Goal: Task Accomplishment & Management: Complete application form

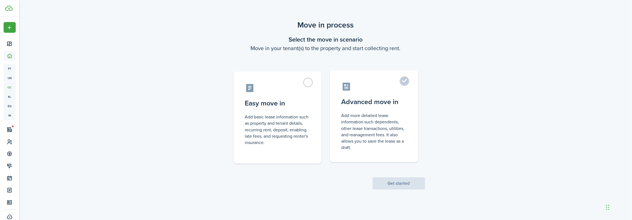
click at [402, 81] on label "Advanced move in Add more detailed lease information such dependents, other lea…" at bounding box center [374, 116] width 88 height 92
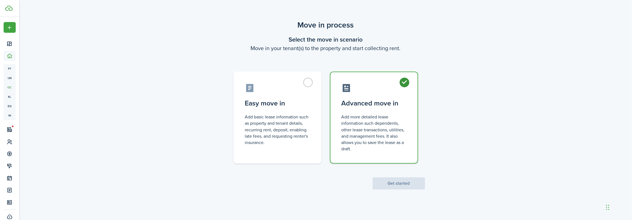
radio input "true"
click at [403, 184] on button "Get started" at bounding box center [399, 184] width 52 height 12
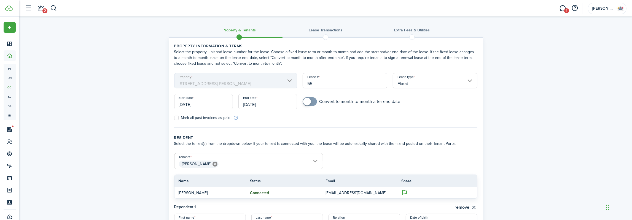
drag, startPoint x: 340, startPoint y: 83, endPoint x: 295, endPoint y: 81, distance: 45.5
click at [303, 81] on input "55" at bounding box center [345, 80] width 85 height 15
click at [208, 104] on input "[DATE]" at bounding box center [203, 101] width 59 height 15
type input "TBD"
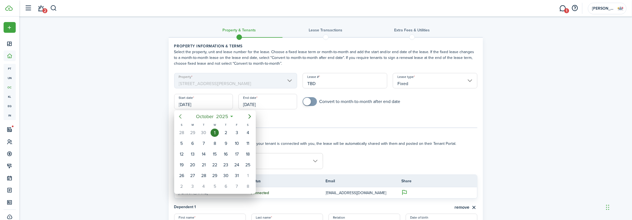
click at [181, 116] on icon "Previous page" at bounding box center [180, 116] width 7 height 7
click at [247, 154] on div "20" at bounding box center [248, 154] width 8 height 8
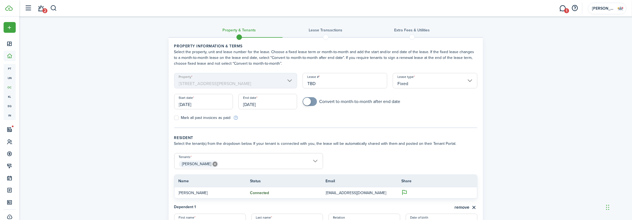
type input "[DATE]"
click at [275, 105] on input "[DATE]" at bounding box center [267, 101] width 59 height 15
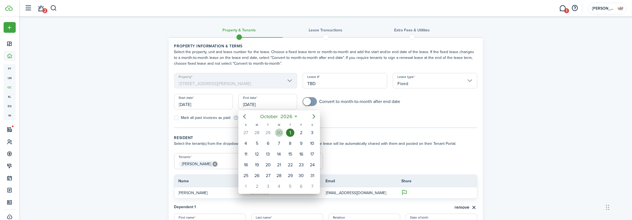
click at [279, 133] on div "30" at bounding box center [279, 133] width 8 height 8
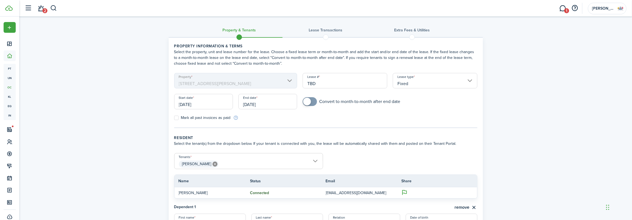
type input "[DATE]"
checkbox input "true"
click at [310, 102] on span at bounding box center [307, 102] width 8 height 8
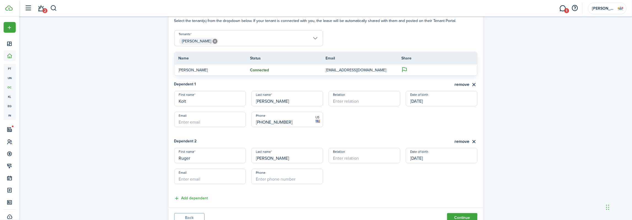
scroll to position [145, 0]
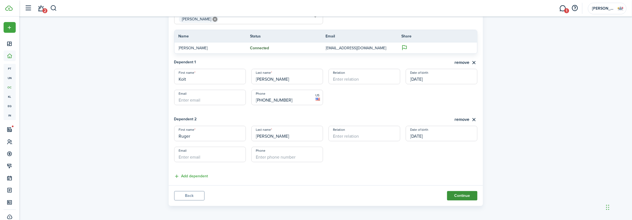
click at [463, 195] on button "Continue" at bounding box center [462, 195] width 30 height 9
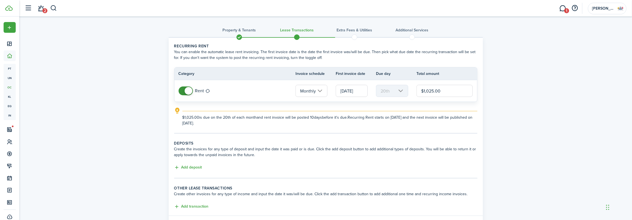
click at [361, 92] on input "[DATE]" at bounding box center [352, 91] width 32 height 12
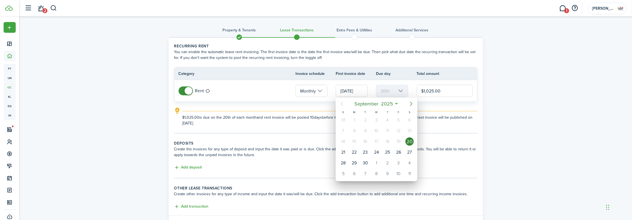
click at [410, 104] on icon "Next page" at bounding box center [411, 104] width 7 height 7
click at [379, 119] on div "1" at bounding box center [376, 120] width 8 height 8
type input "[DATE]"
type input "1st"
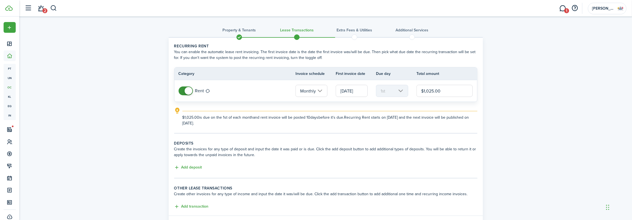
drag, startPoint x: 450, startPoint y: 90, endPoint x: 412, endPoint y: 89, distance: 38.1
click at [416, 89] on input "$1,025.00" at bounding box center [444, 91] width 57 height 12
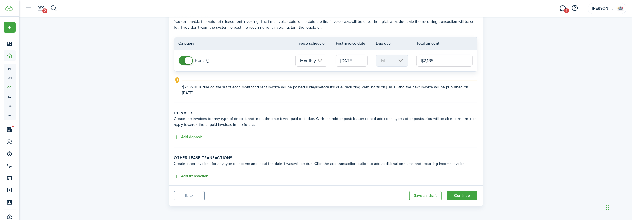
type input "$2,185.00"
click at [177, 174] on button "Add transaction" at bounding box center [191, 176] width 34 height 6
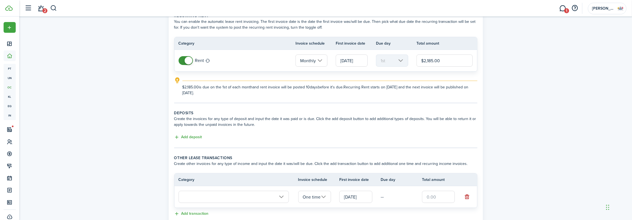
scroll to position [68, 0]
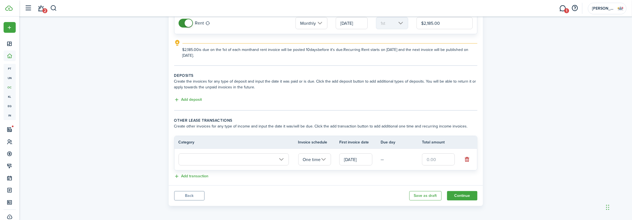
click at [282, 159] on input "text" at bounding box center [234, 160] width 110 height 12
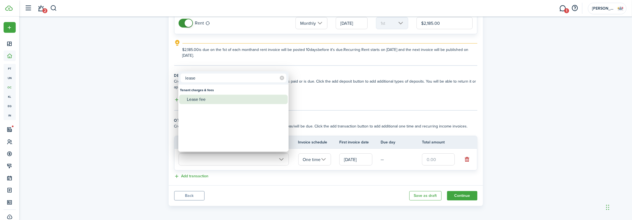
type input "lease"
click at [201, 101] on div "Lease fee" at bounding box center [236, 99] width 98 height 9
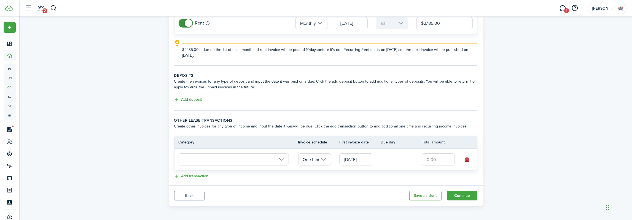
type input "Tenant charges & fees / Lease fee"
click at [441, 160] on input "text" at bounding box center [438, 160] width 33 height 12
type input "$2,700.00"
click at [176, 178] on button "Add transaction" at bounding box center [191, 176] width 34 height 6
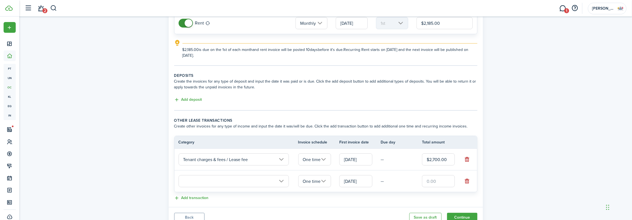
click at [256, 183] on input "text" at bounding box center [234, 181] width 110 height 12
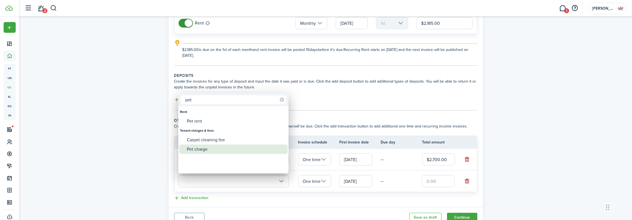
type input "pet"
click at [193, 149] on div "Pet charge" at bounding box center [236, 149] width 98 height 9
type input "Tenant charges & fees / Pet charge"
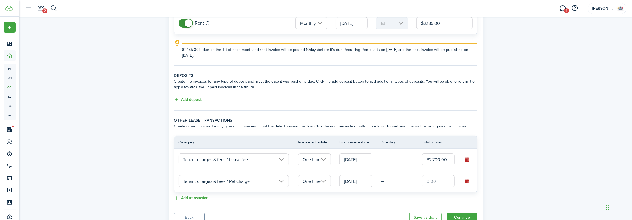
click at [360, 181] on input "[DATE]" at bounding box center [355, 181] width 33 height 12
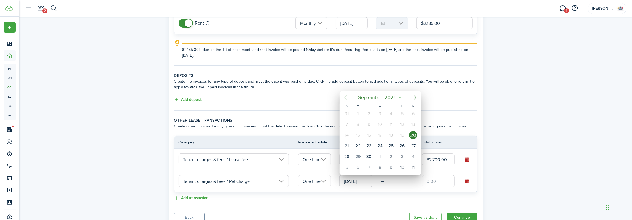
click at [417, 96] on icon "Next page" at bounding box center [415, 97] width 7 height 7
click at [382, 112] on div "1" at bounding box center [380, 114] width 8 height 8
type input "[DATE]"
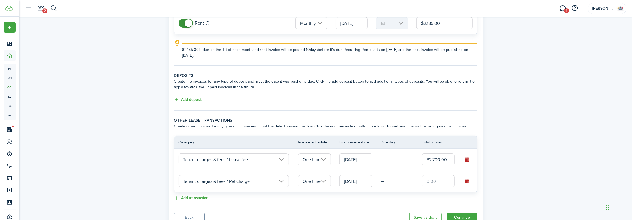
click at [440, 183] on input "text" at bounding box center [438, 181] width 33 height 12
type input "$700.00"
click at [454, 205] on panel-main-body "Recurring rent You can enable the automatic lease rent invoicing. The first inv…" at bounding box center [326, 88] width 314 height 237
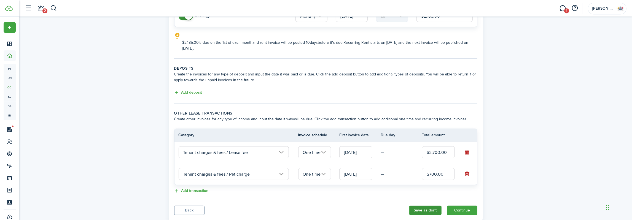
scroll to position [84, 0]
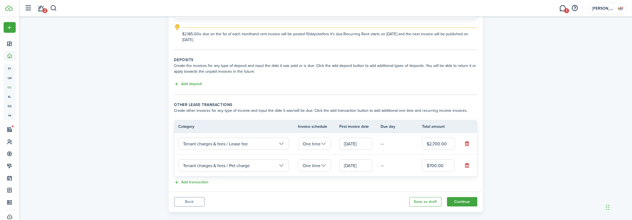
click at [282, 143] on input "Tenant charges & fees / Lease fee" at bounding box center [234, 144] width 110 height 12
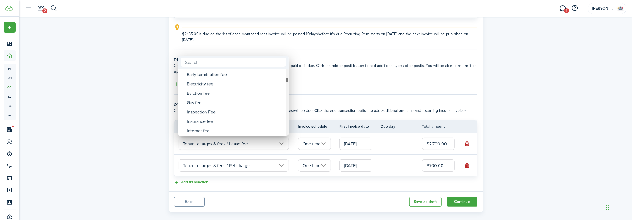
drag, startPoint x: 287, startPoint y: 88, endPoint x: 292, endPoint y: 80, distance: 9.3
click at [292, 80] on div "Tenant charges & fees Tenant charges & fees Administrative fee Amenity fee Appl…" at bounding box center [316, 110] width 632 height 220
click at [122, 142] on div at bounding box center [316, 110] width 720 height 308
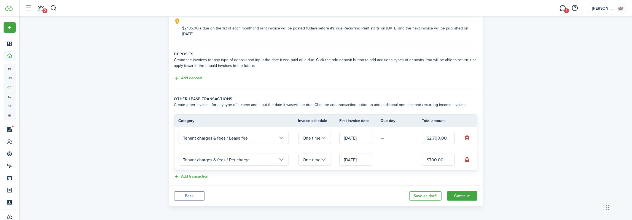
scroll to position [89, 0]
click at [461, 195] on button "Continue" at bounding box center [462, 196] width 30 height 9
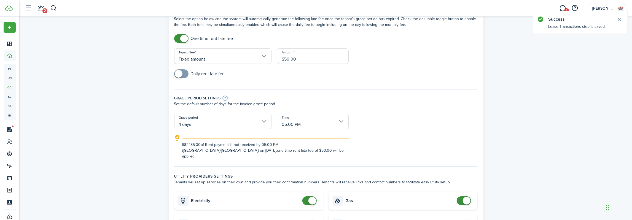
scroll to position [50, 0]
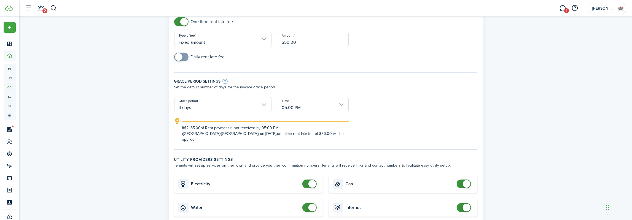
click at [263, 103] on input "4 days" at bounding box center [222, 104] width 97 height 15
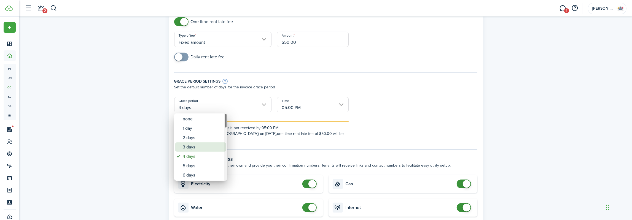
click at [186, 147] on div "3 days" at bounding box center [203, 146] width 40 height 9
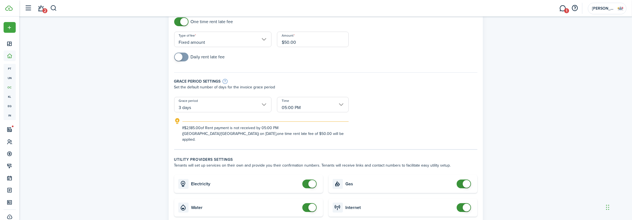
click at [265, 106] on input "3 days" at bounding box center [222, 104] width 97 height 15
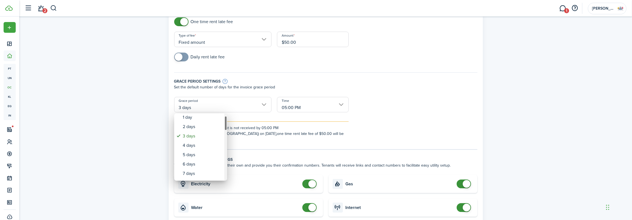
drag, startPoint x: 226, startPoint y: 125, endPoint x: 225, endPoint y: 122, distance: 3.9
click at [225, 122] on div "Grace period" at bounding box center [225, 123] width 3 height 15
click at [197, 128] on div "2 days" at bounding box center [203, 128] width 40 height 9
type input "2 days"
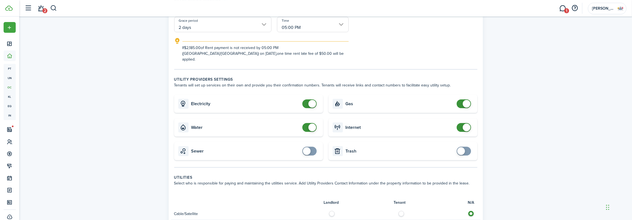
scroll to position [134, 0]
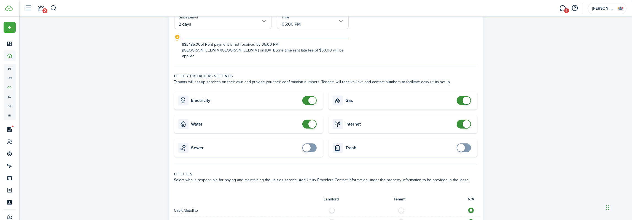
checkbox input "true"
click at [464, 144] on span at bounding box center [461, 148] width 8 height 8
checkbox input "true"
click at [311, 144] on span at bounding box center [310, 148] width 6 height 9
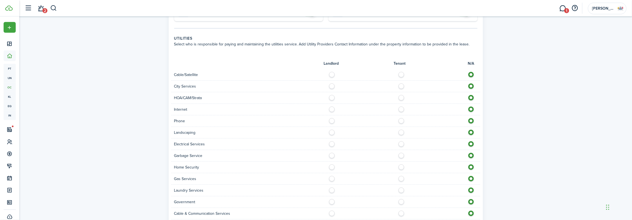
scroll to position [284, 0]
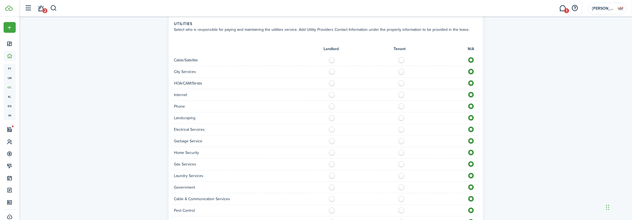
click at [402, 57] on label at bounding box center [403, 58] width 10 height 3
radio input "true"
click at [401, 69] on label at bounding box center [403, 70] width 10 height 3
radio input "true"
click at [331, 80] on label at bounding box center [334, 81] width 10 height 3
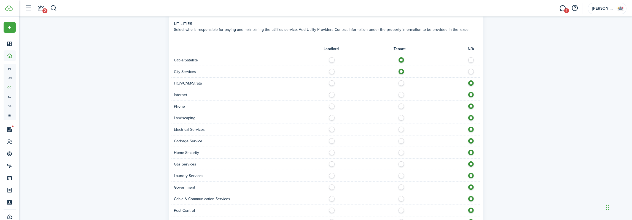
radio input "true"
click at [402, 92] on label at bounding box center [403, 93] width 10 height 3
radio input "true"
click at [402, 104] on label at bounding box center [403, 105] width 10 height 3
radio input "true"
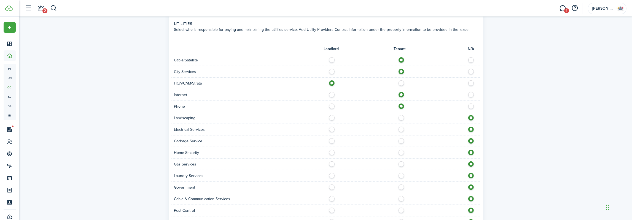
click at [401, 115] on label at bounding box center [403, 116] width 10 height 3
radio input "true"
click at [402, 127] on label at bounding box center [403, 128] width 10 height 3
radio input "true"
click at [402, 138] on label at bounding box center [403, 139] width 10 height 3
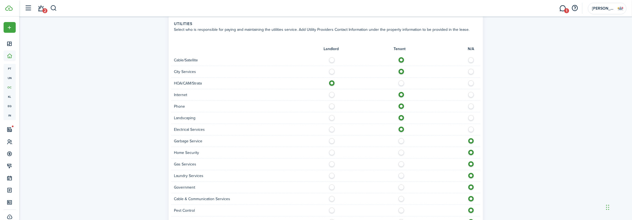
radio input "true"
click at [401, 150] on label at bounding box center [403, 151] width 10 height 3
radio input "true"
click at [403, 162] on label at bounding box center [403, 163] width 10 height 3
radio input "true"
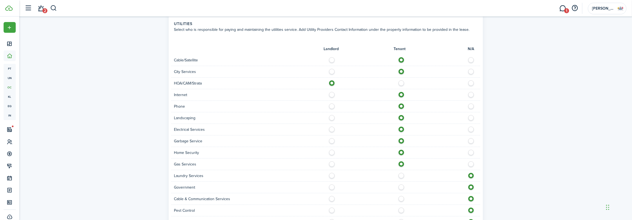
click at [401, 173] on label at bounding box center [403, 174] width 10 height 3
radio input "true"
click at [402, 185] on label at bounding box center [403, 186] width 10 height 3
radio input "true"
click at [332, 185] on label at bounding box center [334, 186] width 10 height 3
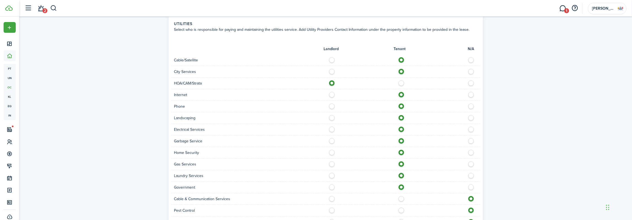
radio input "true"
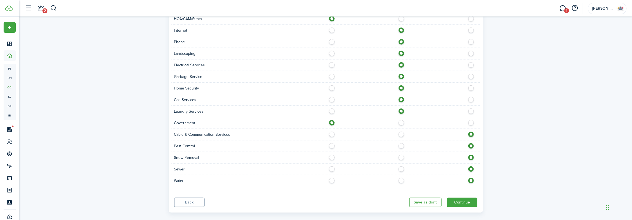
click at [401, 132] on label at bounding box center [403, 133] width 10 height 3
radio input "true"
click at [402, 143] on label at bounding box center [403, 144] width 10 height 3
radio input "true"
click at [401, 155] on label at bounding box center [403, 156] width 10 height 3
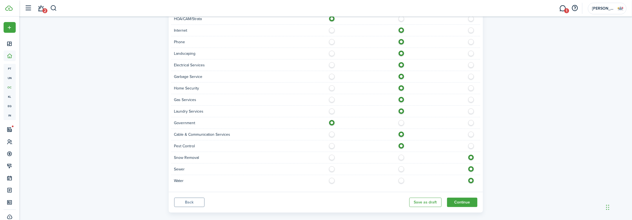
radio input "true"
click at [400, 166] on label at bounding box center [403, 167] width 10 height 3
radio input "true"
click at [401, 178] on label at bounding box center [403, 179] width 10 height 3
radio input "true"
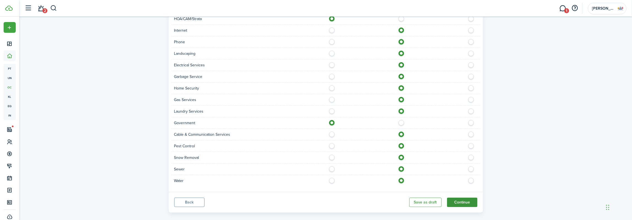
click at [463, 198] on button "Continue" at bounding box center [462, 202] width 30 height 9
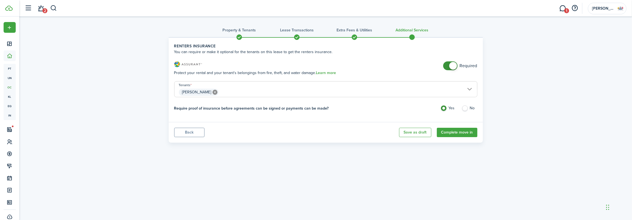
checkbox input "false"
click at [454, 66] on span at bounding box center [453, 66] width 8 height 8
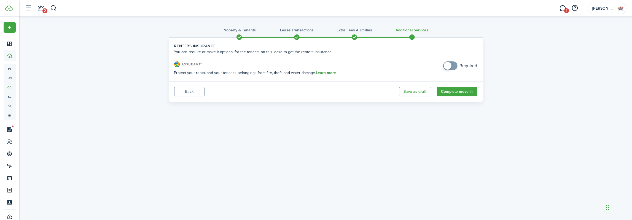
click at [327, 75] on link "Learn more" at bounding box center [326, 73] width 20 height 4
click at [456, 90] on button "Complete move in" at bounding box center [457, 91] width 41 height 9
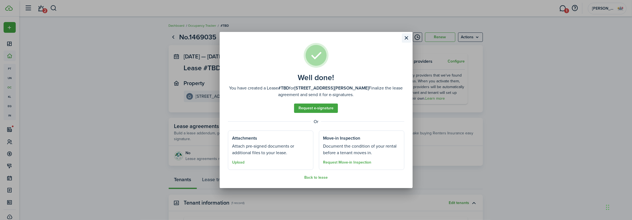
click at [405, 38] on button "Close modal" at bounding box center [406, 37] width 9 height 9
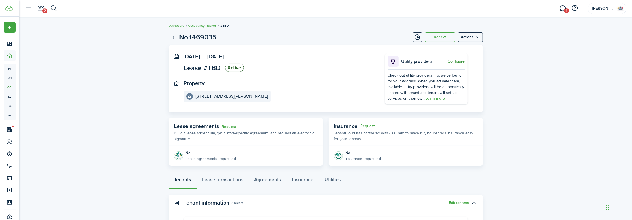
click at [456, 61] on button "Configure" at bounding box center [456, 61] width 17 height 4
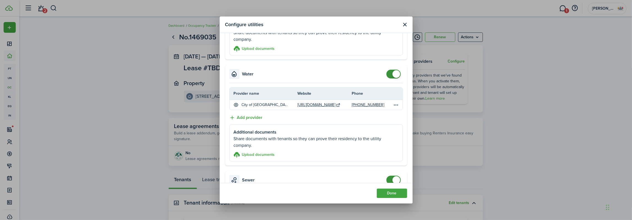
scroll to position [417, 0]
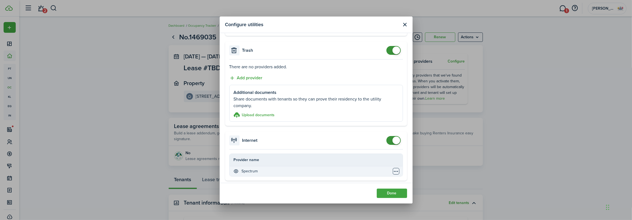
click at [397, 168] on table-menu-btn-icon "Open menu" at bounding box center [396, 171] width 7 height 7
checkbox input "false"
click at [393, 139] on span at bounding box center [396, 141] width 8 height 8
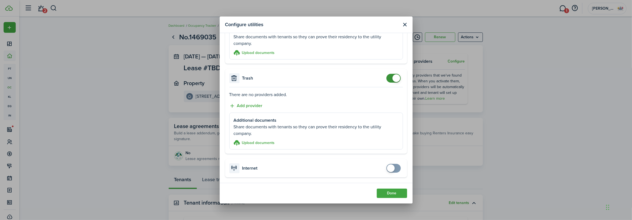
scroll to position [386, 0]
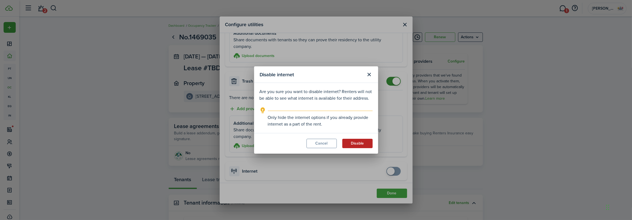
click at [360, 141] on button "Disable" at bounding box center [357, 143] width 30 height 9
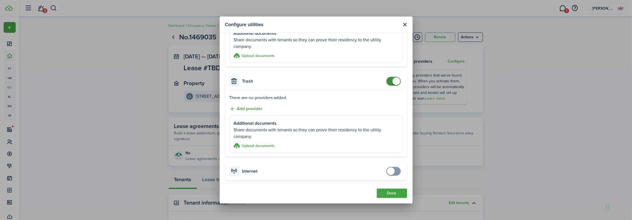
checkbox input "false"
click at [396, 79] on span at bounding box center [396, 81] width 8 height 8
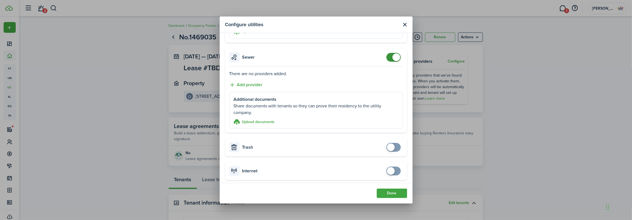
scroll to position [276, 0]
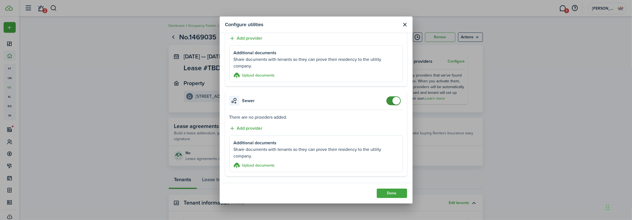
checkbox input "false"
click at [395, 101] on span at bounding box center [396, 101] width 8 height 8
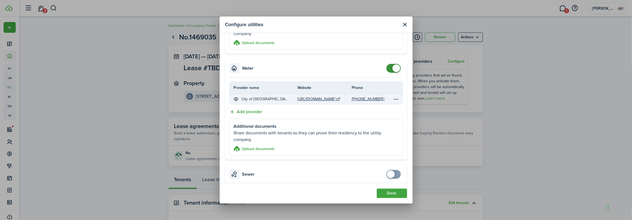
scroll to position [210, 0]
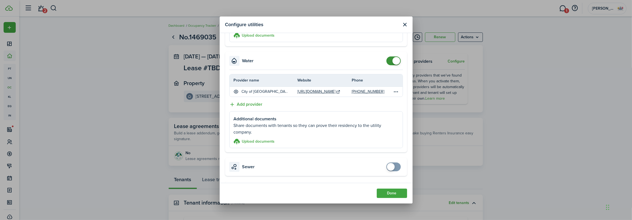
checkbox input "false"
click at [394, 60] on span at bounding box center [396, 61] width 8 height 8
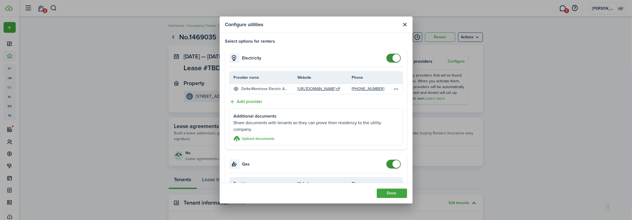
scroll to position [0, 0]
click at [392, 193] on button "Done" at bounding box center [392, 193] width 30 height 9
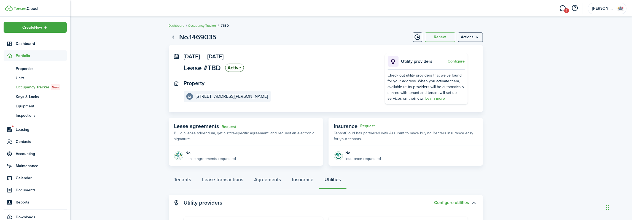
click at [31, 87] on span "Occupancy Tracker New" at bounding box center [41, 87] width 51 height 6
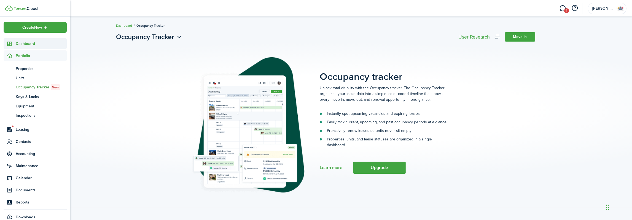
click at [21, 43] on span "Dashboard" at bounding box center [41, 44] width 51 height 6
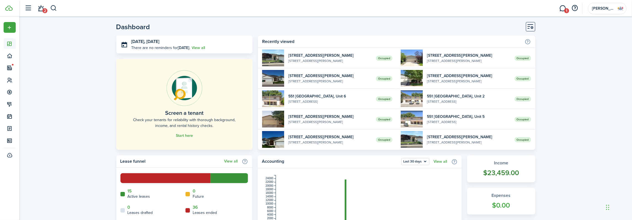
click at [501, 172] on widget-stats-count "$23,459.00" at bounding box center [501, 173] width 57 height 10
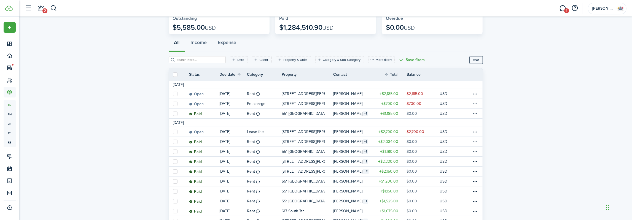
scroll to position [33, 0]
